Goal: Task Accomplishment & Management: Manage account settings

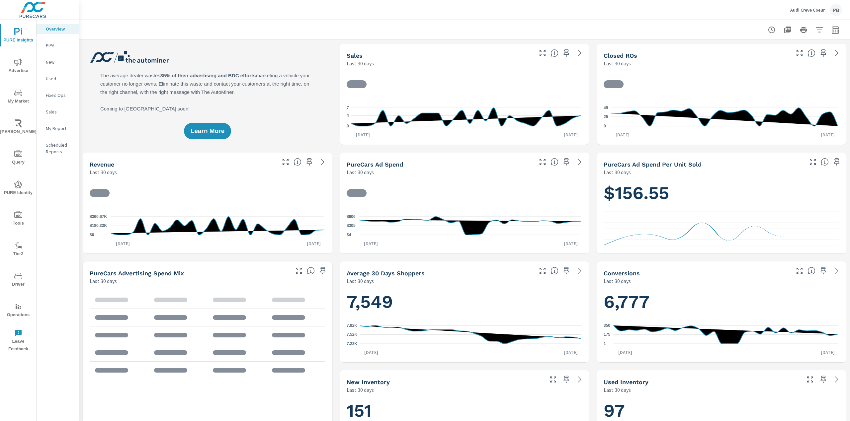
scroll to position [0, 0]
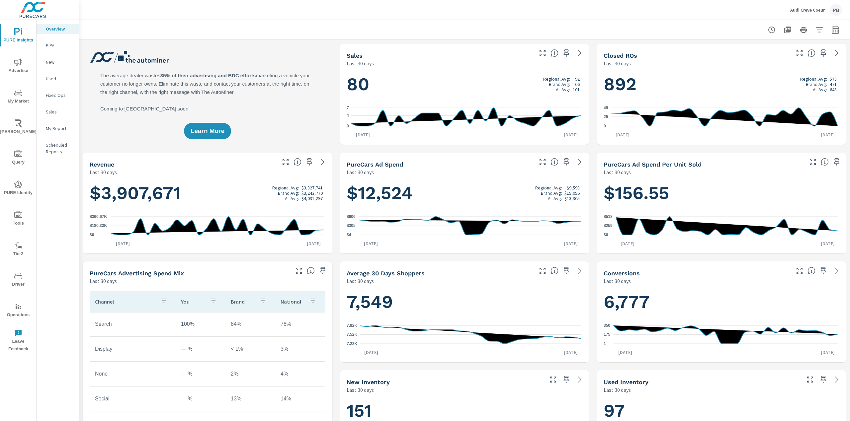
click at [17, 61] on icon "nav menu" at bounding box center [18, 62] width 8 height 8
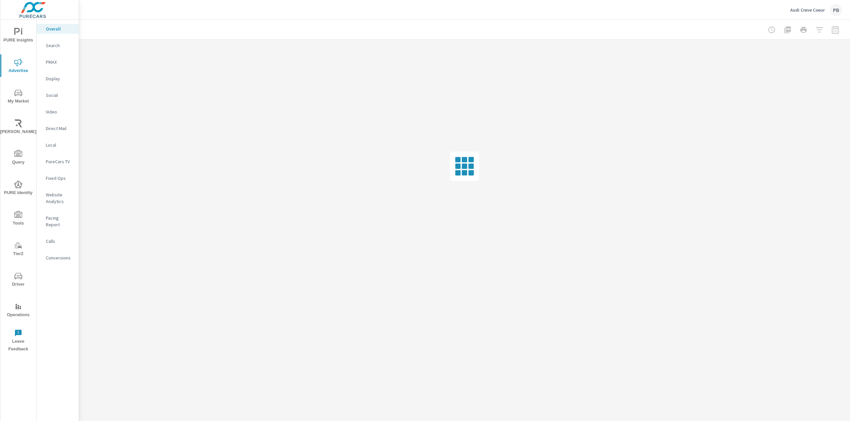
click at [22, 92] on icon "nav menu" at bounding box center [18, 93] width 8 height 6
click at [22, 131] on span "[PERSON_NAME]" at bounding box center [18, 127] width 32 height 16
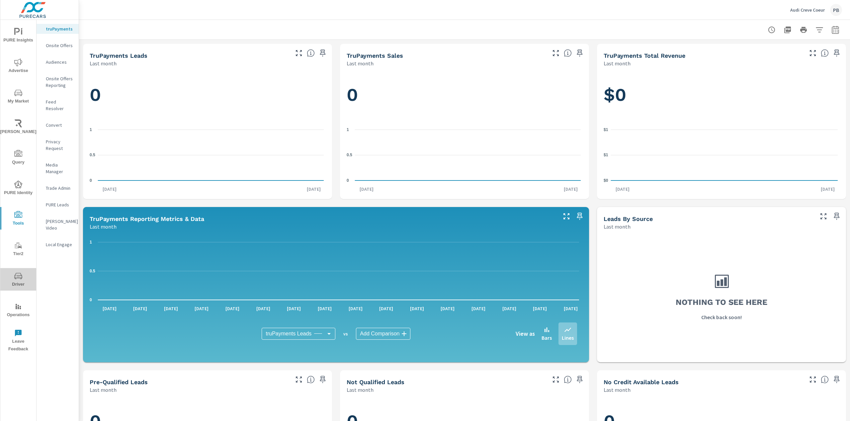
click at [19, 275] on icon "nav menu" at bounding box center [18, 276] width 8 height 8
